Goal: Information Seeking & Learning: Learn about a topic

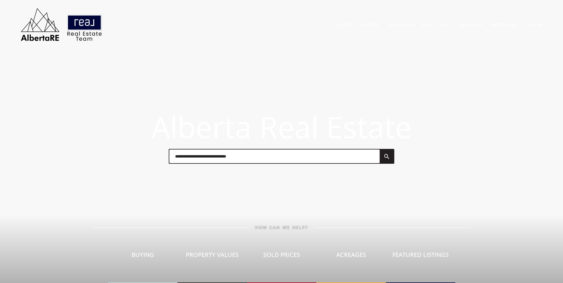
click at [207, 153] on input "text" at bounding box center [274, 156] width 210 height 14
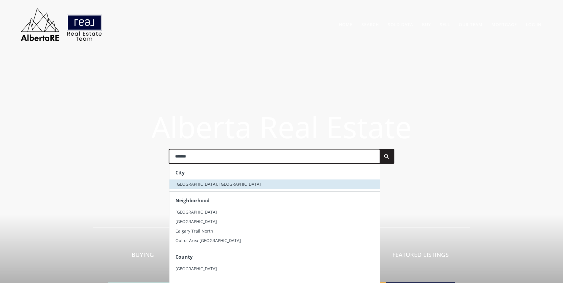
type input "*******"
click at [204, 184] on li "[GEOGRAPHIC_DATA], [GEOGRAPHIC_DATA]" at bounding box center [274, 183] width 210 height 9
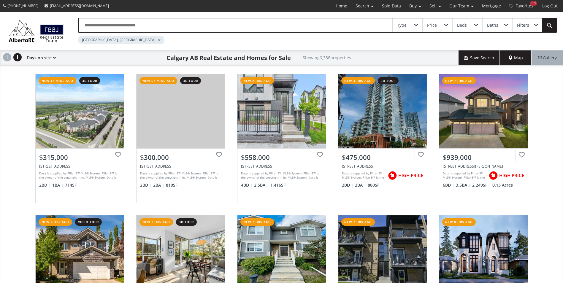
click at [122, 21] on input "text" at bounding box center [235, 25] width 313 height 14
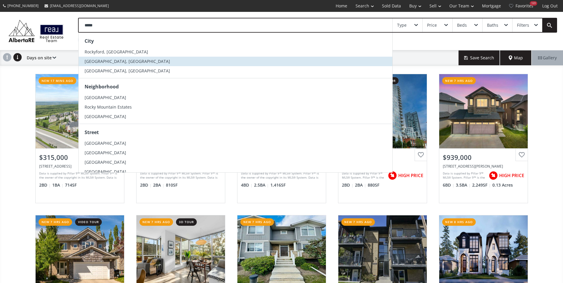
type input "*****"
click at [128, 59] on span "[GEOGRAPHIC_DATA], [GEOGRAPHIC_DATA]" at bounding box center [127, 61] width 85 height 6
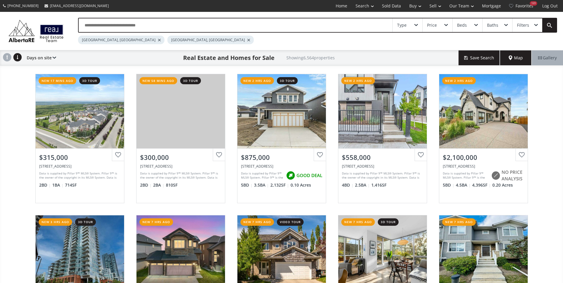
click at [158, 40] on div at bounding box center [159, 40] width 3 height 2
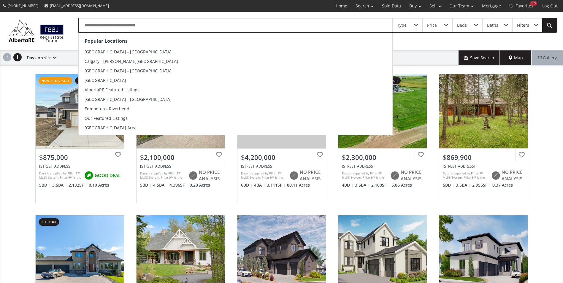
click at [113, 26] on input "text" at bounding box center [235, 25] width 313 height 14
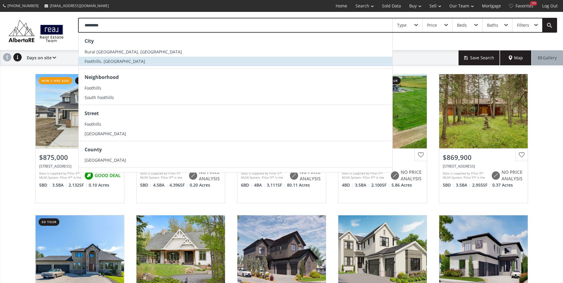
type input "*********"
click at [102, 61] on span "Foothills, [GEOGRAPHIC_DATA]" at bounding box center [115, 61] width 60 height 6
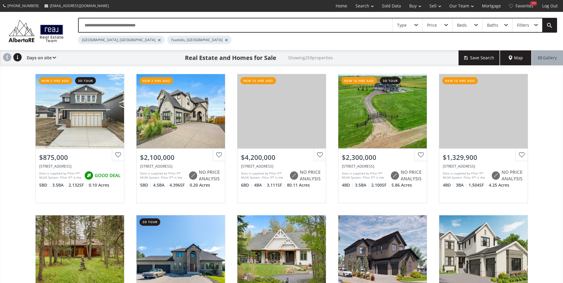
click at [158, 40] on div at bounding box center [159, 40] width 3 height 2
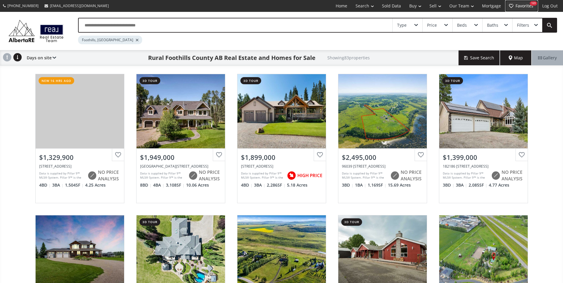
click at [522, 4] on link "Favorites 169" at bounding box center [521, 6] width 33 height 12
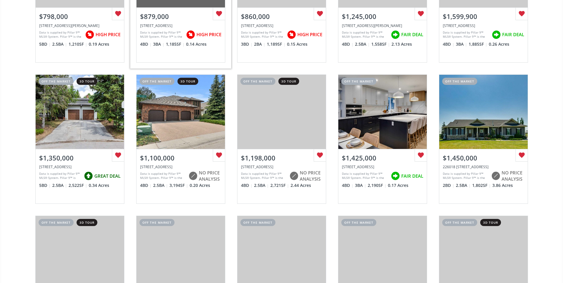
scroll to position [297, 0]
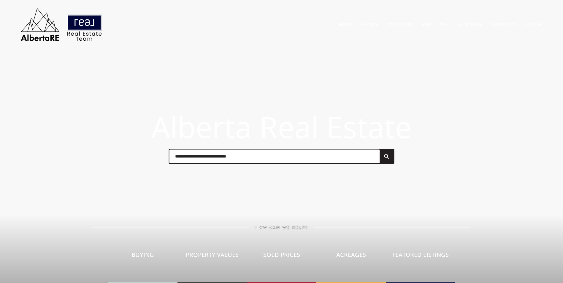
click at [229, 154] on input "text" at bounding box center [274, 156] width 210 height 14
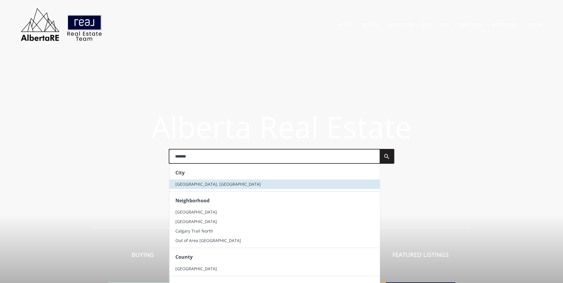
type input "*******"
click at [237, 184] on li "[GEOGRAPHIC_DATA], [GEOGRAPHIC_DATA]" at bounding box center [274, 183] width 210 height 9
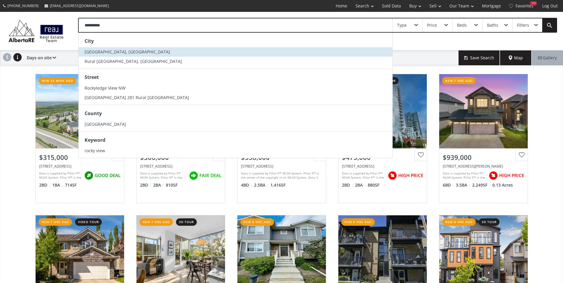
type input "**********"
click at [127, 51] on span "[GEOGRAPHIC_DATA], [GEOGRAPHIC_DATA]" at bounding box center [127, 52] width 85 height 6
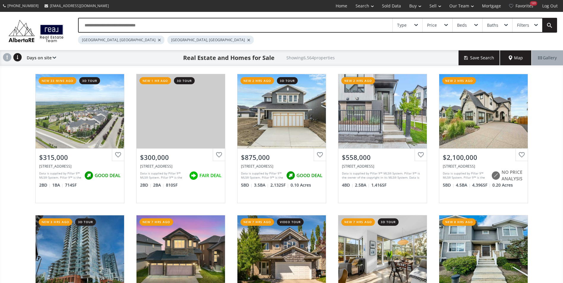
click at [158, 40] on div at bounding box center [159, 40] width 3 height 2
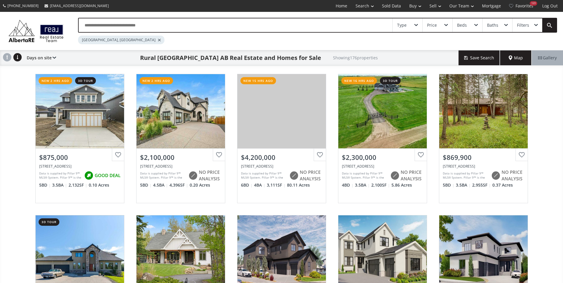
click at [180, 27] on input "text" at bounding box center [235, 25] width 313 height 14
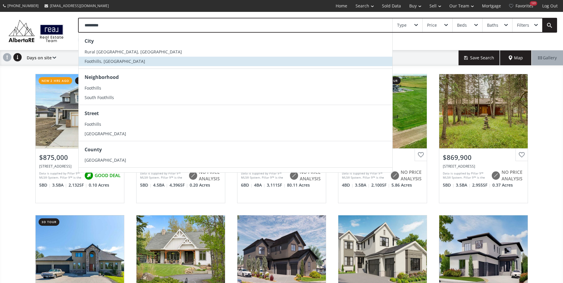
type input "*********"
click at [121, 59] on li "Foothills, [GEOGRAPHIC_DATA]" at bounding box center [235, 61] width 313 height 9
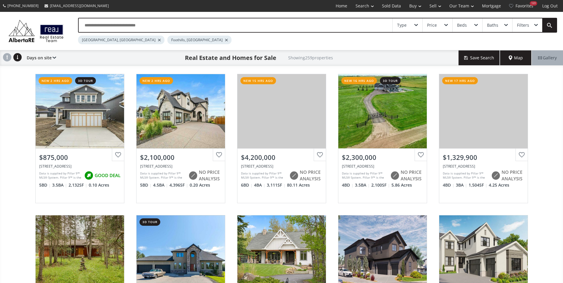
click at [158, 41] on div at bounding box center [159, 40] width 3 height 2
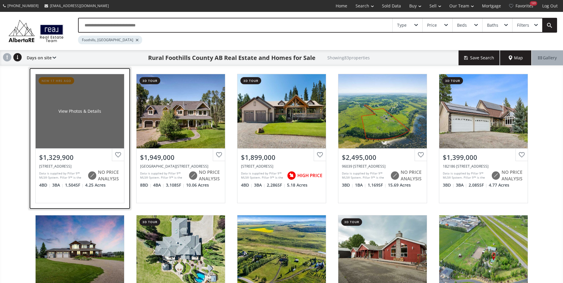
click at [97, 89] on div "View Photos & Details" at bounding box center [80, 111] width 88 height 74
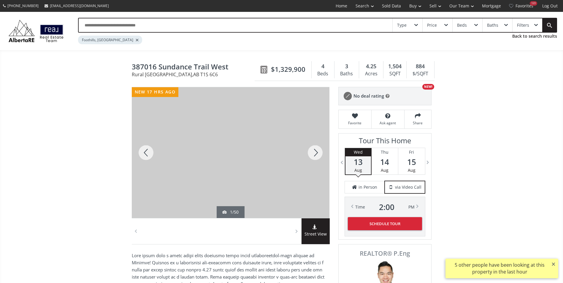
click at [314, 147] on div at bounding box center [315, 152] width 28 height 131
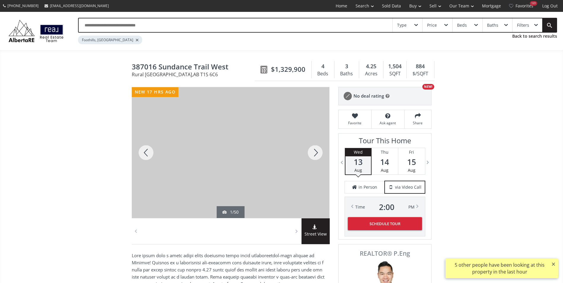
click at [314, 147] on div at bounding box center [315, 152] width 28 height 131
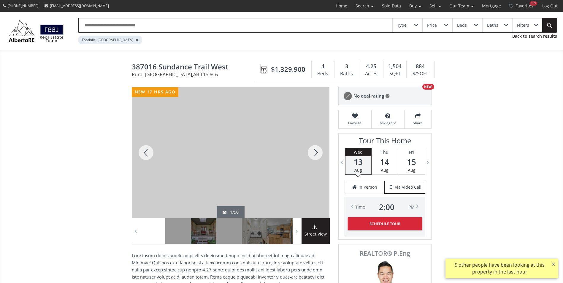
click at [314, 147] on div at bounding box center [315, 152] width 28 height 131
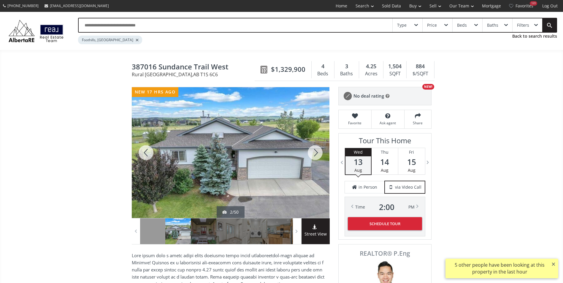
click at [314, 147] on div at bounding box center [315, 152] width 28 height 131
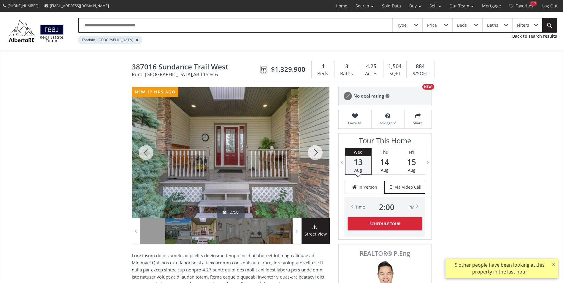
click at [314, 147] on div at bounding box center [315, 152] width 28 height 131
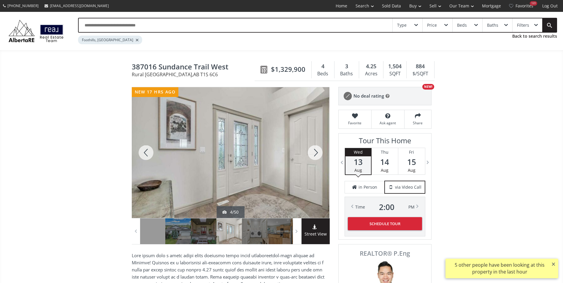
click at [316, 152] on div at bounding box center [315, 152] width 28 height 131
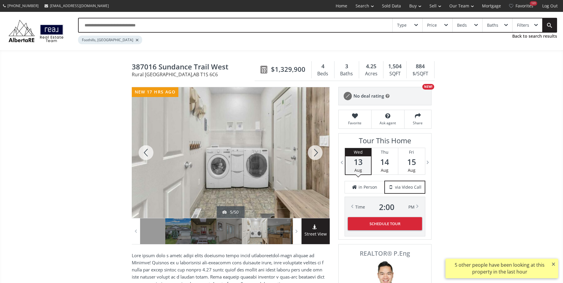
click at [316, 152] on div at bounding box center [315, 152] width 28 height 131
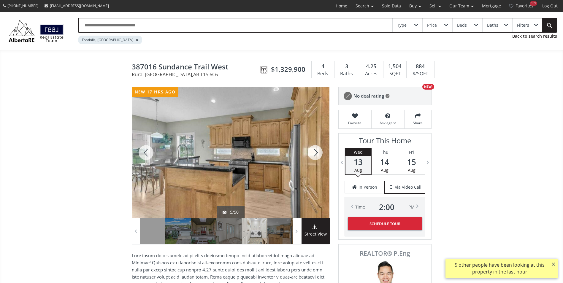
click at [316, 152] on div at bounding box center [315, 152] width 28 height 131
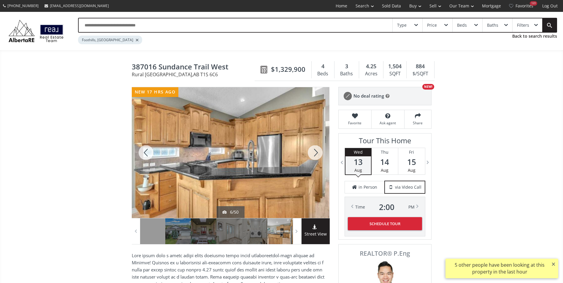
click at [316, 152] on div at bounding box center [315, 152] width 28 height 131
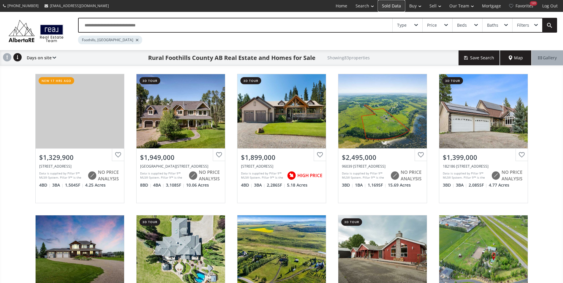
click at [388, 9] on link "Sold Data" at bounding box center [391, 6] width 27 height 12
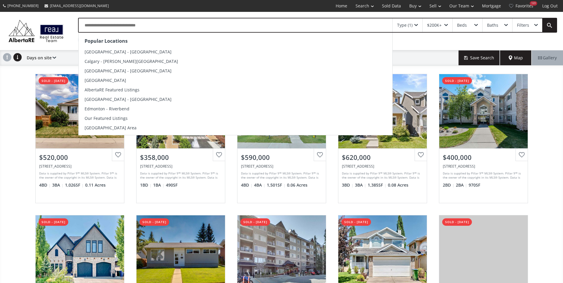
click at [172, 24] on input "text" at bounding box center [235, 25] width 313 height 14
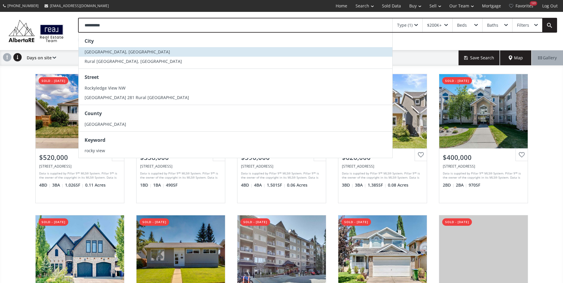
type input "**********"
click at [120, 50] on span "[GEOGRAPHIC_DATA], [GEOGRAPHIC_DATA]" at bounding box center [127, 52] width 85 height 6
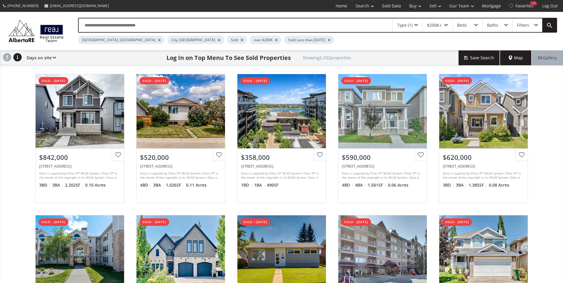
click at [217, 40] on div at bounding box center [218, 40] width 3 height 2
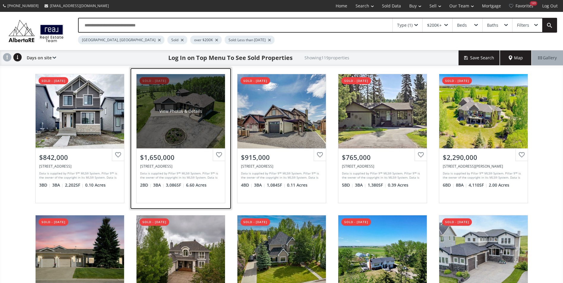
click at [181, 99] on div "View Photos & Details" at bounding box center [180, 111] width 88 height 74
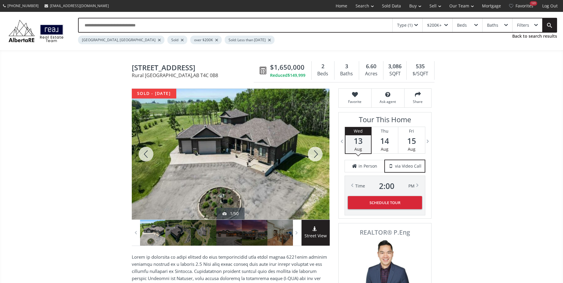
click at [316, 152] on div at bounding box center [315, 154] width 28 height 131
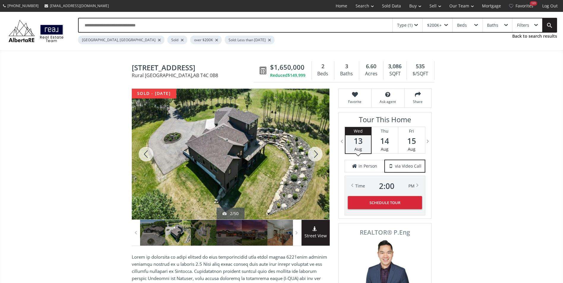
click at [316, 152] on div at bounding box center [315, 154] width 28 height 131
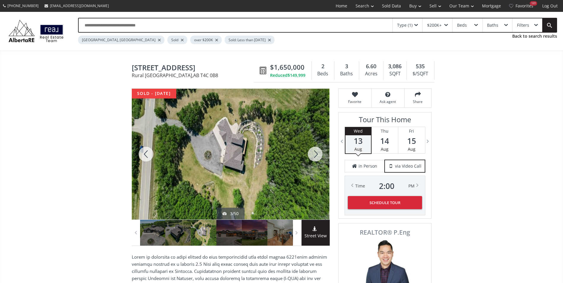
click at [316, 152] on div at bounding box center [315, 154] width 28 height 131
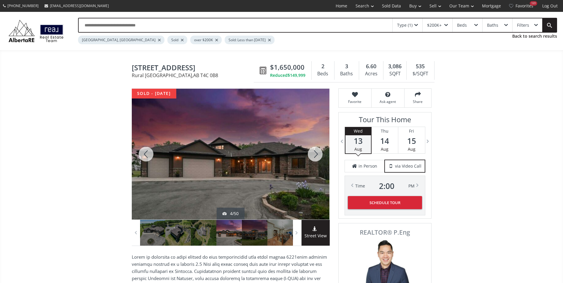
click at [316, 152] on div at bounding box center [315, 154] width 28 height 131
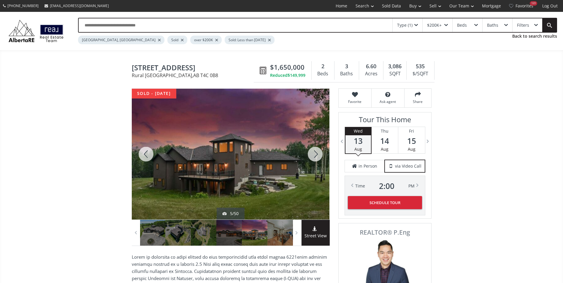
click at [316, 152] on div at bounding box center [315, 154] width 28 height 131
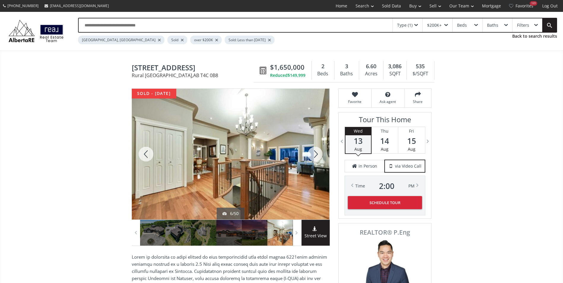
click at [316, 152] on div at bounding box center [315, 154] width 28 height 131
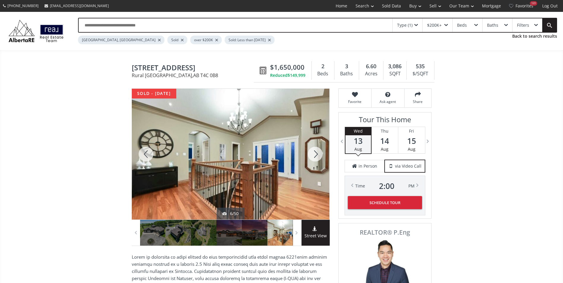
click at [316, 152] on div at bounding box center [315, 154] width 28 height 131
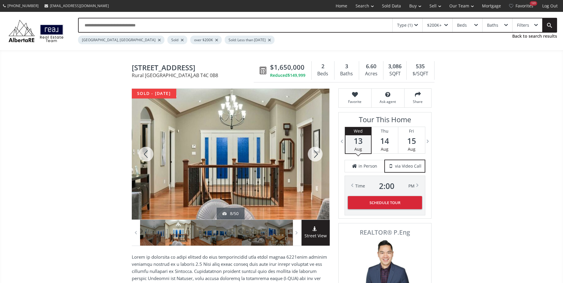
click at [316, 152] on div at bounding box center [315, 154] width 28 height 131
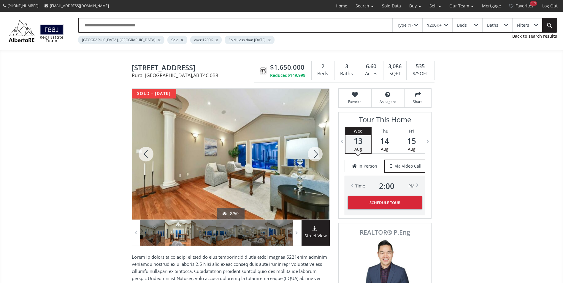
click at [316, 152] on div at bounding box center [315, 154] width 28 height 131
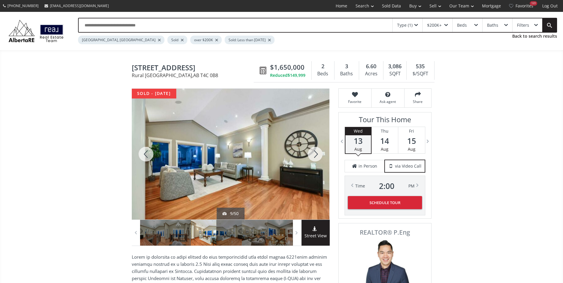
click at [316, 152] on div at bounding box center [315, 154] width 28 height 131
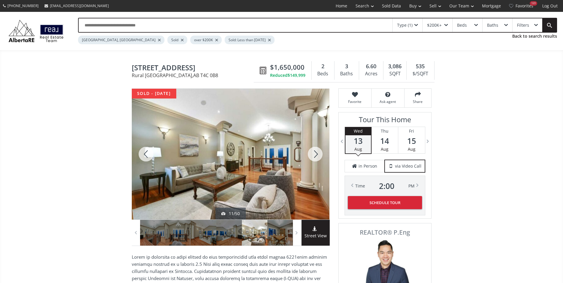
click at [316, 152] on div at bounding box center [315, 154] width 28 height 131
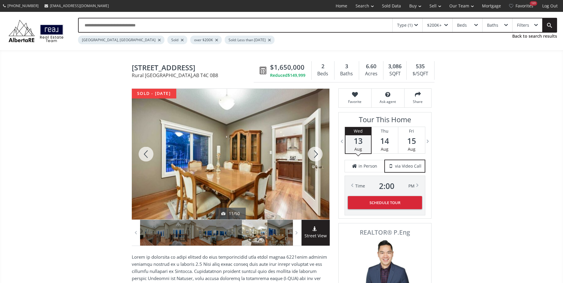
click at [316, 152] on div at bounding box center [315, 154] width 28 height 131
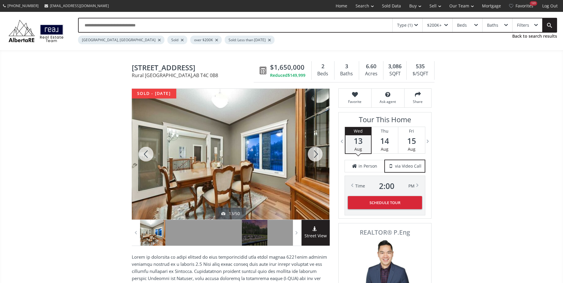
click at [316, 152] on div at bounding box center [315, 154] width 28 height 131
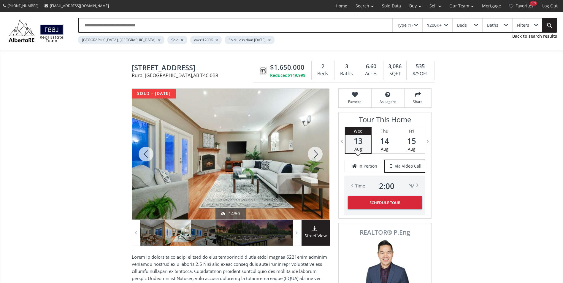
click at [316, 152] on div at bounding box center [315, 154] width 28 height 131
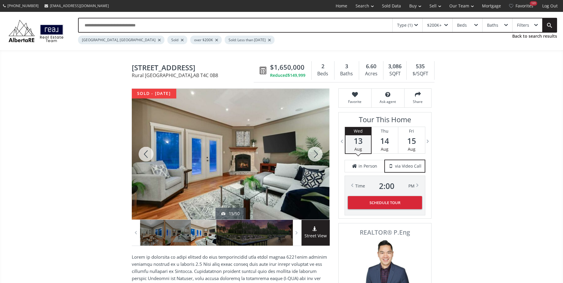
click at [316, 152] on div at bounding box center [315, 154] width 28 height 131
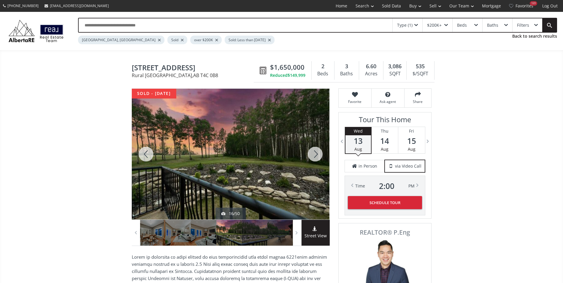
click at [316, 152] on div at bounding box center [315, 154] width 28 height 131
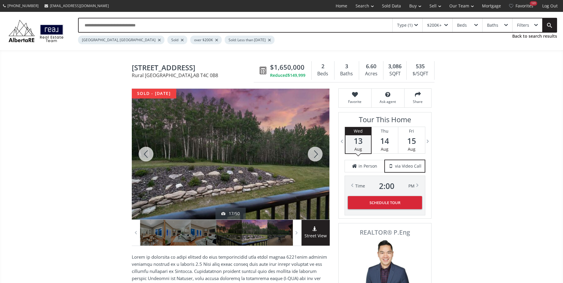
click at [316, 152] on div at bounding box center [315, 154] width 28 height 131
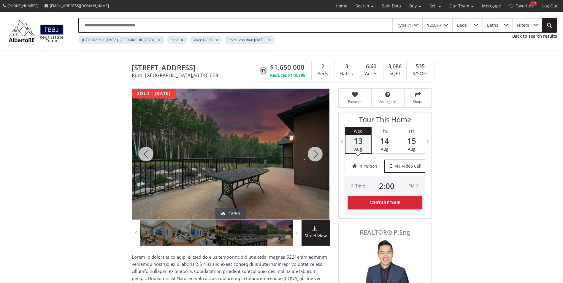
click at [316, 152] on div at bounding box center [315, 154] width 28 height 131
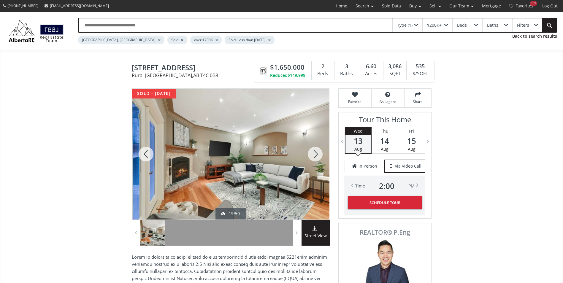
click at [316, 152] on div at bounding box center [315, 154] width 28 height 131
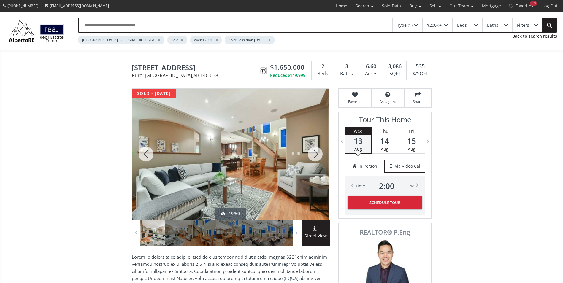
click at [316, 152] on div at bounding box center [315, 154] width 28 height 131
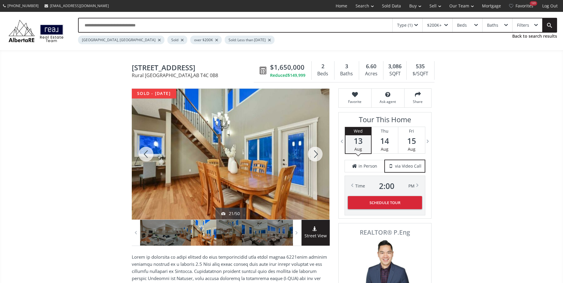
click at [316, 151] on div at bounding box center [315, 154] width 28 height 131
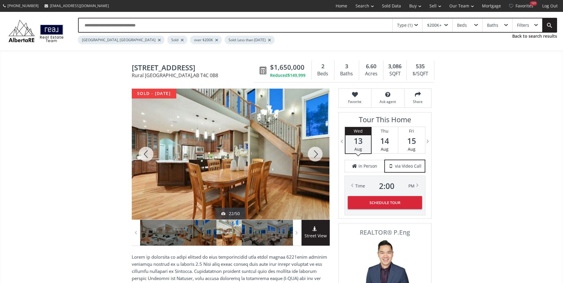
click at [316, 151] on div at bounding box center [315, 154] width 28 height 131
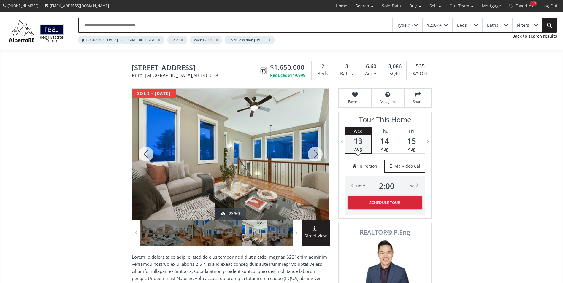
click at [316, 151] on div at bounding box center [315, 154] width 28 height 131
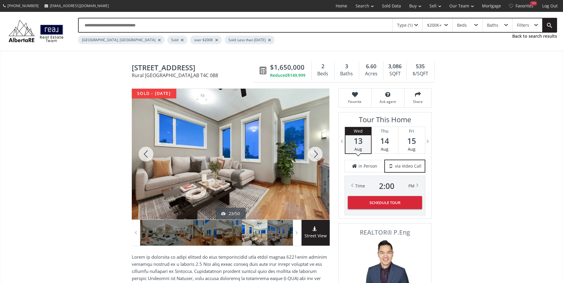
click at [316, 151] on div at bounding box center [315, 154] width 28 height 131
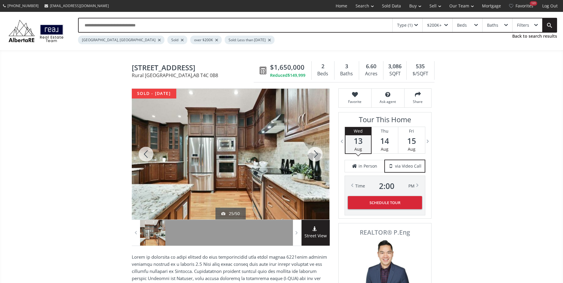
click at [316, 151] on div at bounding box center [315, 154] width 28 height 131
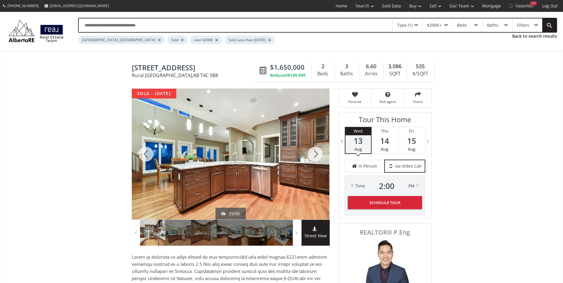
click at [316, 151] on div at bounding box center [315, 154] width 28 height 131
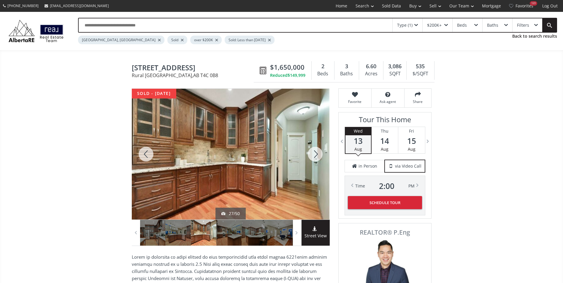
click at [316, 151] on div at bounding box center [315, 154] width 28 height 131
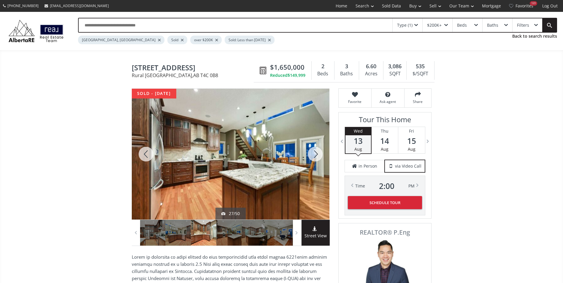
click at [316, 151] on div at bounding box center [315, 154] width 28 height 131
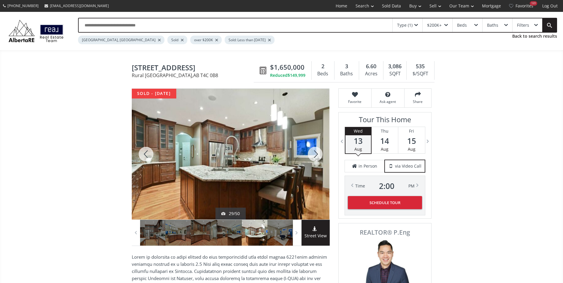
click at [316, 151] on div at bounding box center [315, 154] width 28 height 131
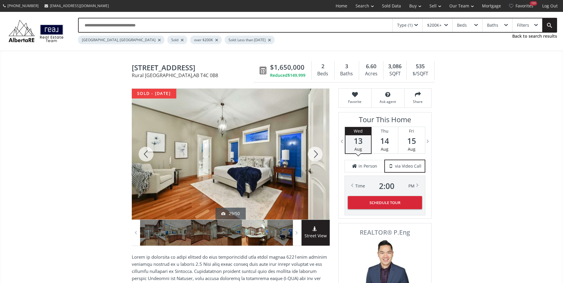
click at [316, 151] on div at bounding box center [315, 154] width 28 height 131
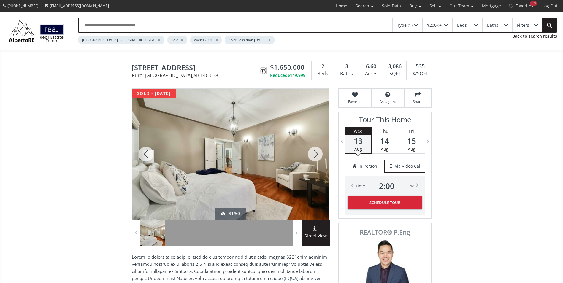
click at [316, 151] on div at bounding box center [315, 154] width 28 height 131
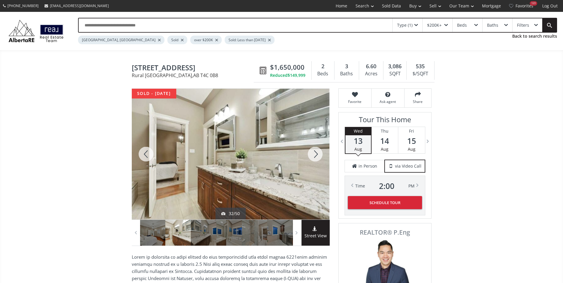
click at [316, 151] on div at bounding box center [315, 154] width 28 height 131
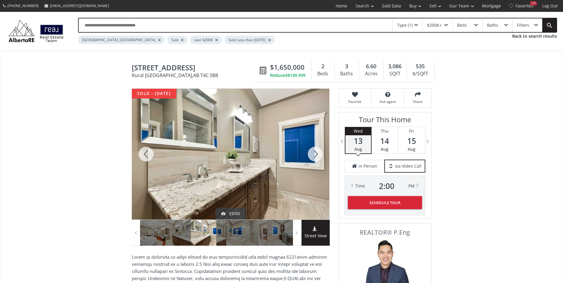
click at [316, 151] on div at bounding box center [315, 154] width 28 height 131
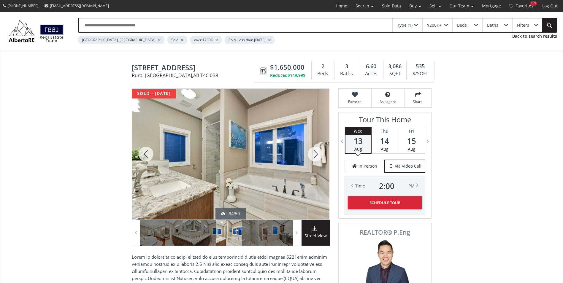
click at [316, 151] on div at bounding box center [315, 154] width 28 height 131
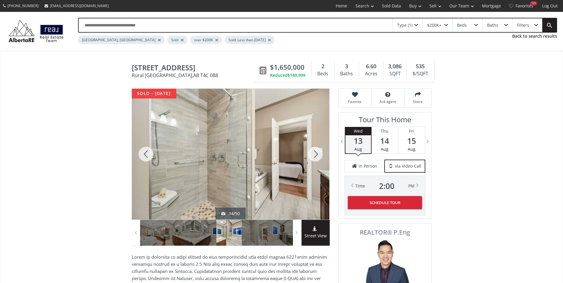
click at [316, 151] on div at bounding box center [315, 154] width 28 height 131
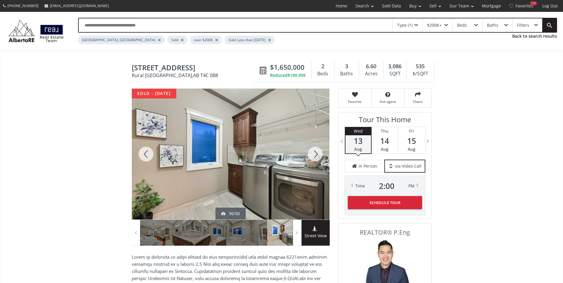
click at [316, 151] on div at bounding box center [315, 154] width 28 height 131
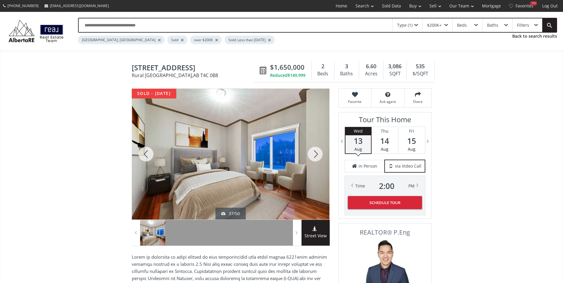
click at [316, 151] on div at bounding box center [315, 154] width 28 height 131
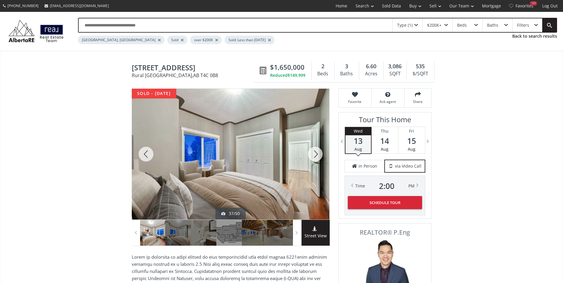
click at [316, 151] on div at bounding box center [315, 154] width 28 height 131
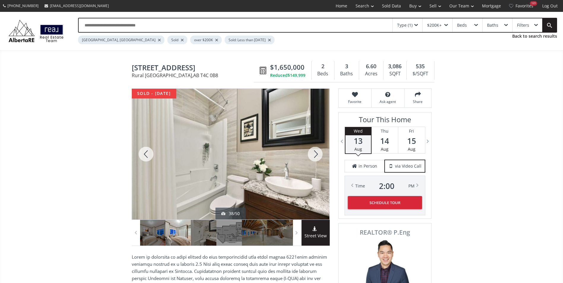
click at [316, 151] on div at bounding box center [315, 154] width 28 height 131
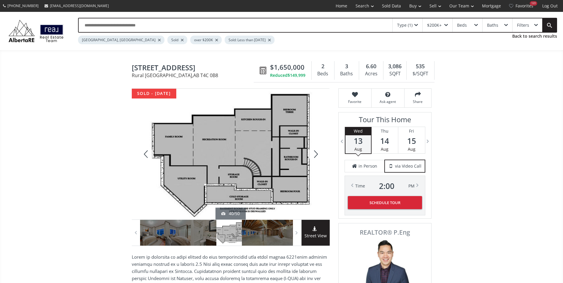
click at [316, 151] on div at bounding box center [315, 154] width 28 height 131
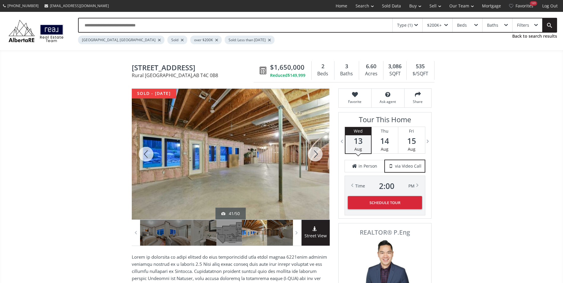
click at [316, 151] on div at bounding box center [315, 154] width 28 height 131
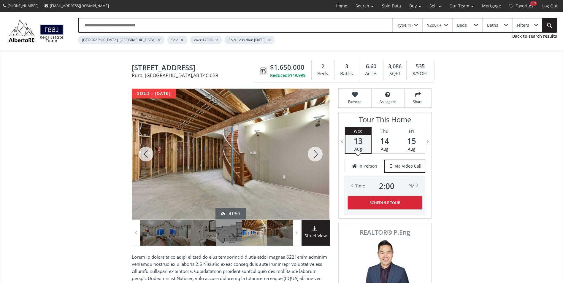
click at [316, 151] on div at bounding box center [315, 154] width 28 height 131
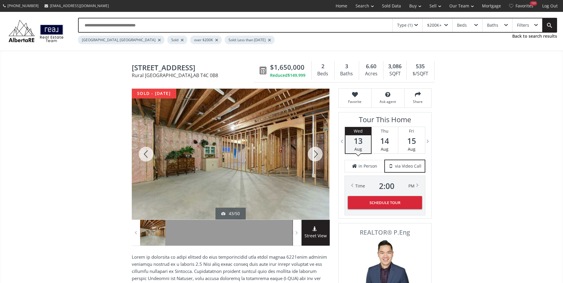
click at [316, 151] on div at bounding box center [315, 154] width 28 height 131
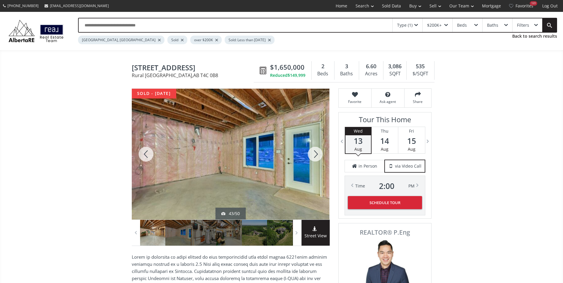
click at [316, 151] on div at bounding box center [315, 154] width 28 height 131
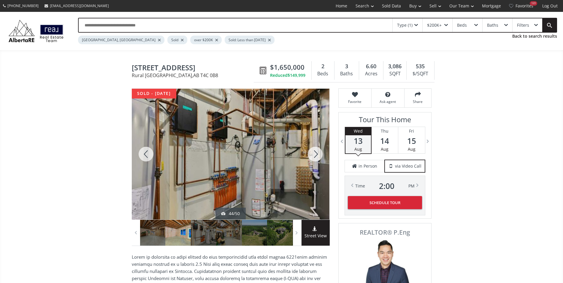
click at [316, 151] on div at bounding box center [315, 154] width 28 height 131
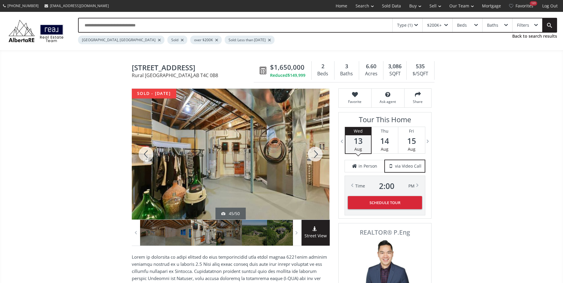
click at [316, 151] on div at bounding box center [315, 154] width 28 height 131
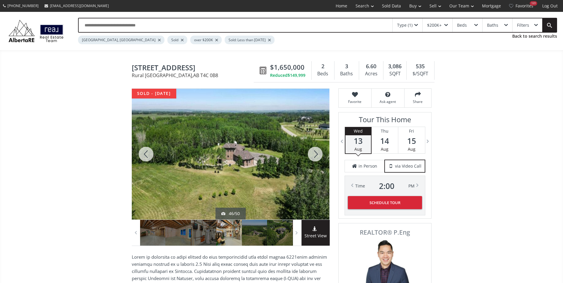
click at [316, 151] on div at bounding box center [315, 154] width 28 height 131
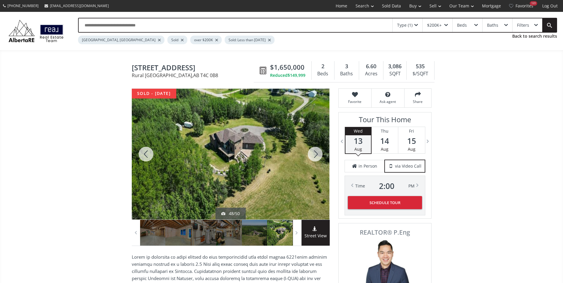
click at [316, 151] on div at bounding box center [315, 154] width 28 height 131
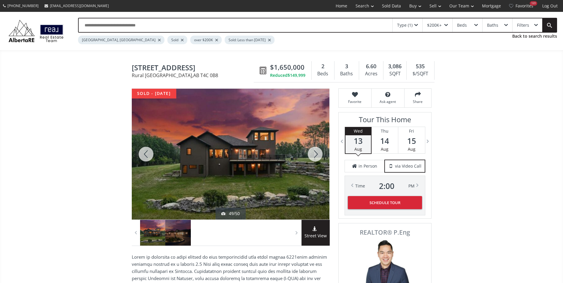
click at [149, 154] on div at bounding box center [146, 154] width 28 height 131
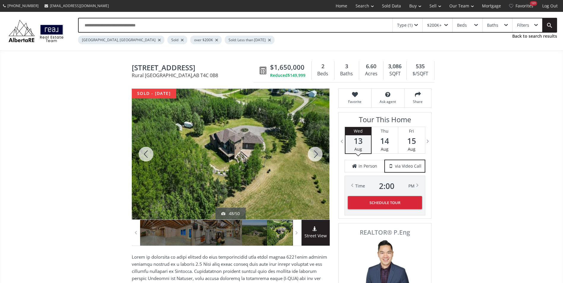
click at [305, 151] on div at bounding box center [315, 154] width 28 height 131
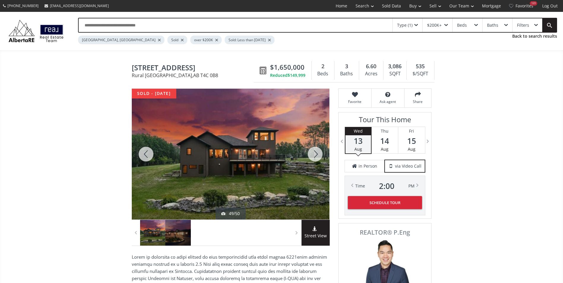
click at [305, 151] on div at bounding box center [315, 154] width 28 height 131
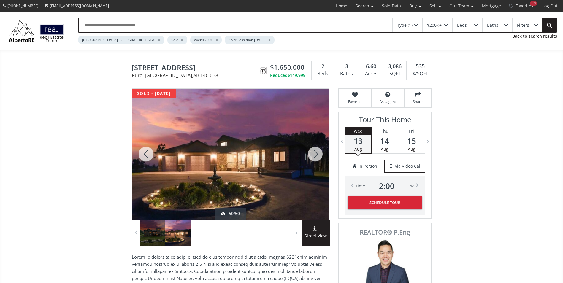
click at [305, 151] on div at bounding box center [315, 154] width 28 height 131
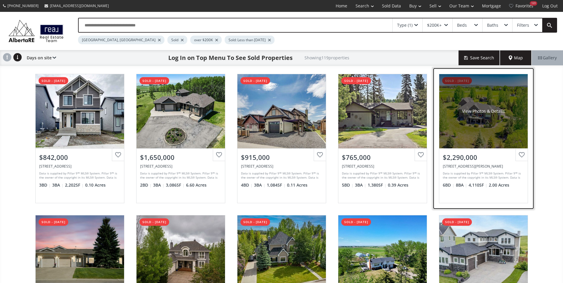
click at [467, 91] on div "View Photos & Details" at bounding box center [483, 111] width 88 height 74
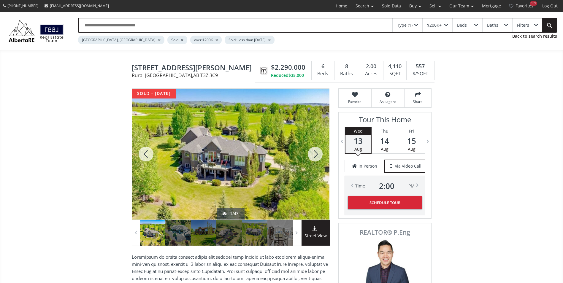
click at [316, 150] on div at bounding box center [315, 154] width 28 height 131
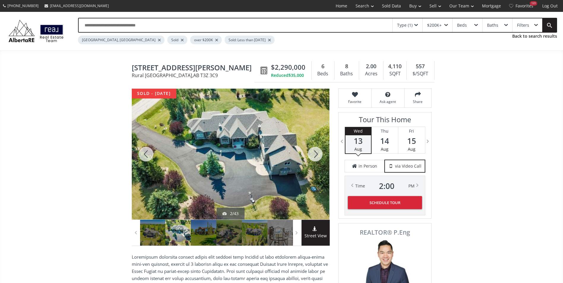
click at [316, 150] on div at bounding box center [315, 154] width 28 height 131
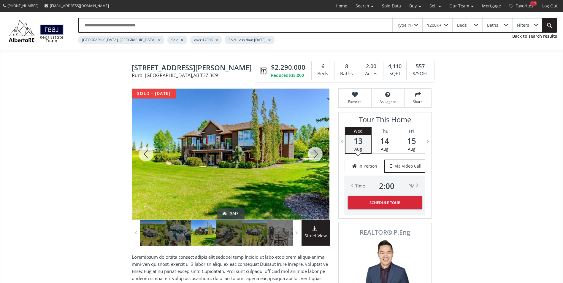
click at [316, 150] on div at bounding box center [315, 154] width 28 height 131
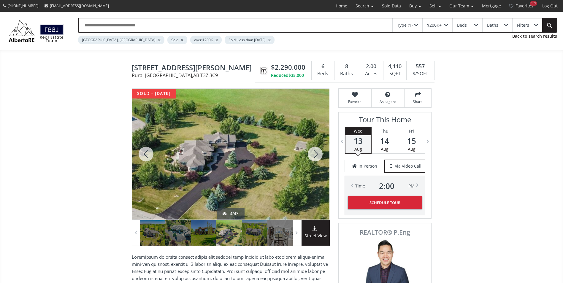
click at [316, 150] on div at bounding box center [315, 154] width 28 height 131
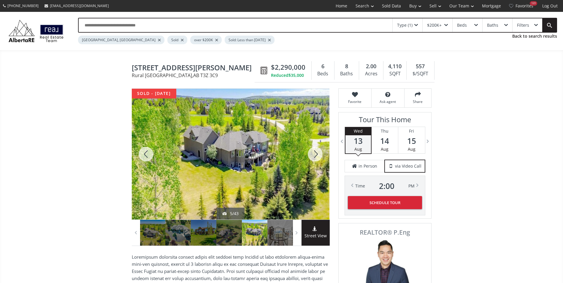
click at [316, 150] on div at bounding box center [315, 154] width 28 height 131
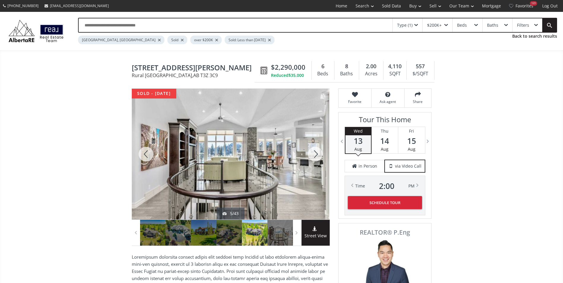
click at [316, 150] on div at bounding box center [315, 154] width 28 height 131
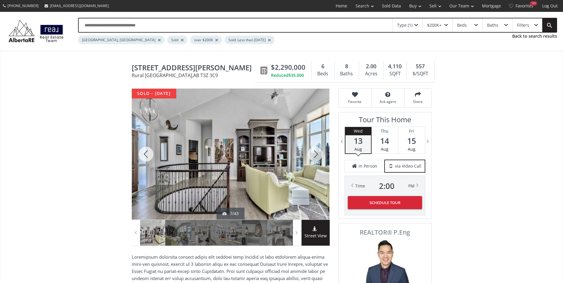
click at [316, 150] on div at bounding box center [315, 154] width 28 height 131
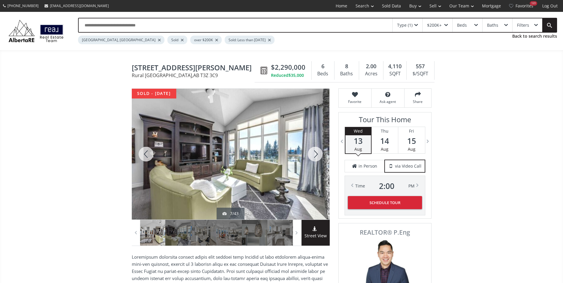
click at [316, 150] on div at bounding box center [315, 154] width 28 height 131
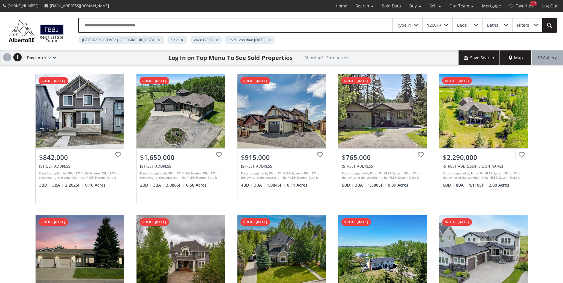
click at [120, 23] on input "text" at bounding box center [235, 25] width 313 height 14
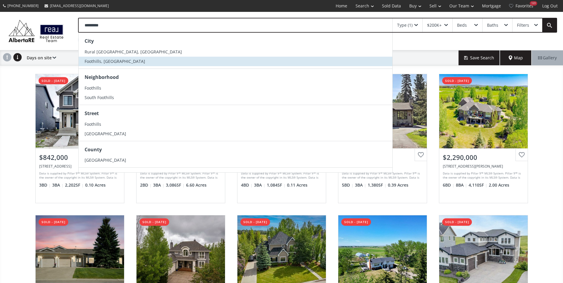
type input "*********"
click at [116, 61] on li "Foothills, [GEOGRAPHIC_DATA]" at bounding box center [235, 61] width 313 height 9
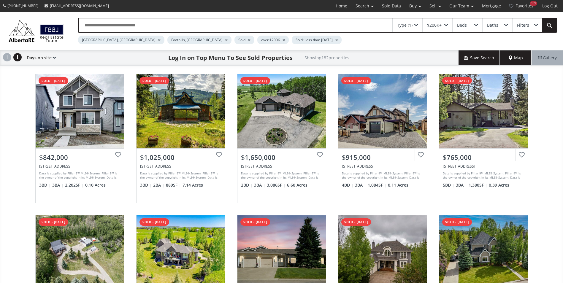
click at [158, 40] on div at bounding box center [159, 40] width 3 height 2
